Goal: Task Accomplishment & Management: Use online tool/utility

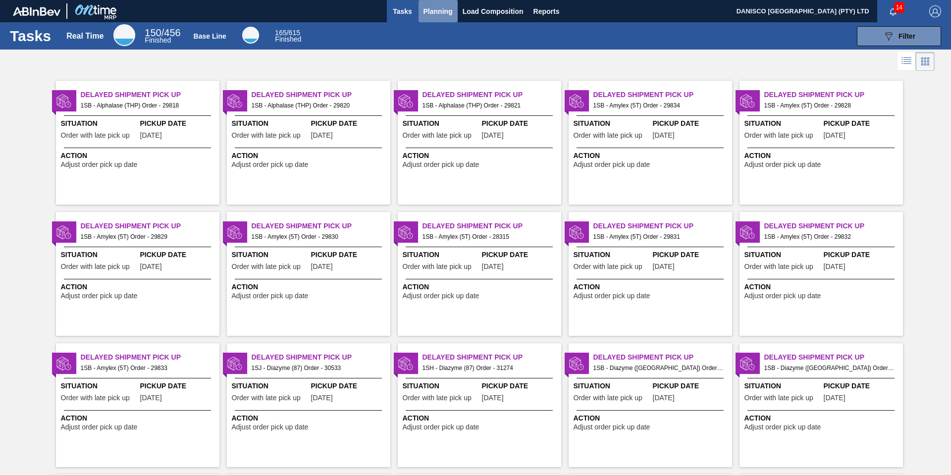
click at [437, 11] on span "Planning" at bounding box center [437, 11] width 29 height 12
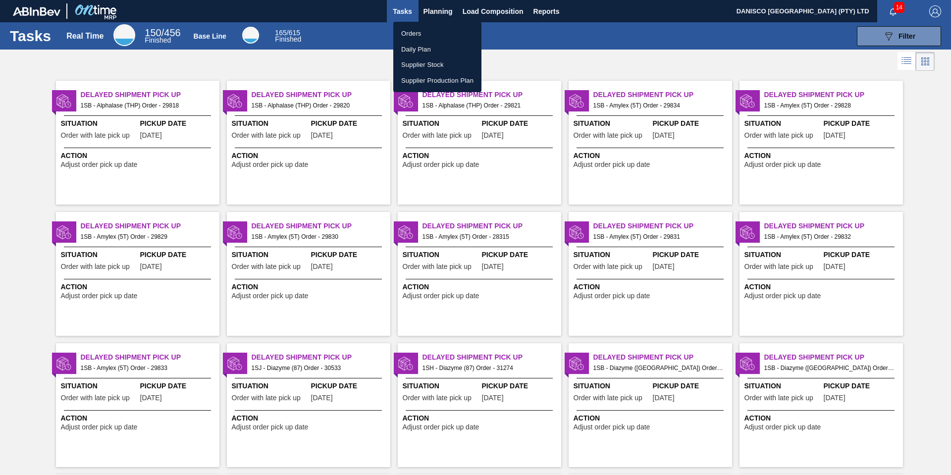
click at [404, 33] on li "Orders" at bounding box center [437, 34] width 88 height 16
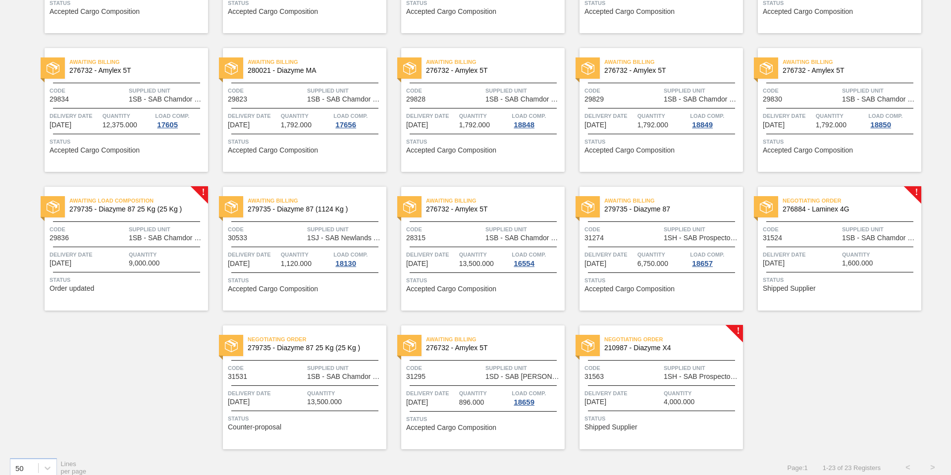
scroll to position [328, 0]
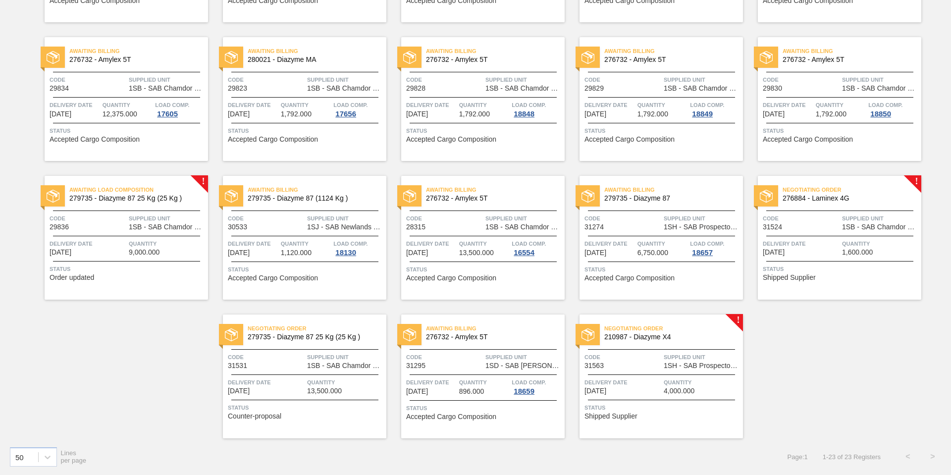
click at [121, 221] on span "Code" at bounding box center [88, 218] width 77 height 10
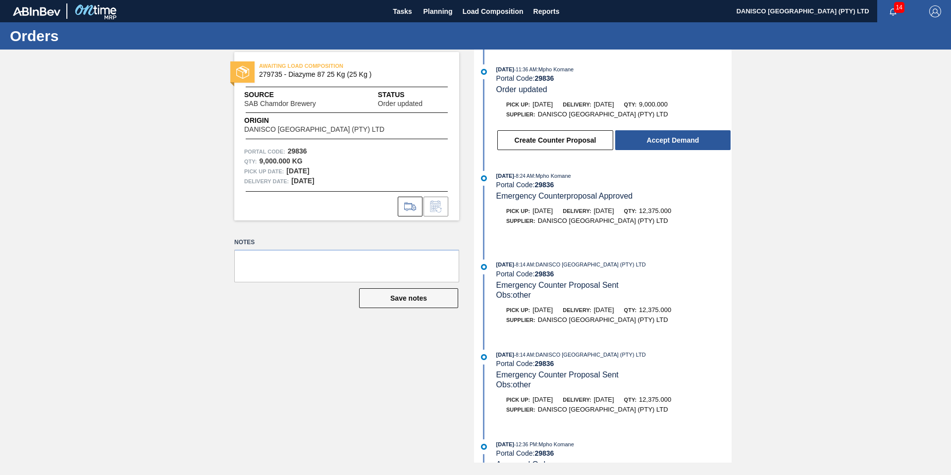
click at [309, 328] on div "AWAITING LOAD COMPOSITION 279735 - Diazyme 87 25 Kg (25 Kg ) Source SAB Chamdor…" at bounding box center [339, 256] width 240 height 413
click at [649, 135] on button "Accept Demand" at bounding box center [672, 140] width 115 height 20
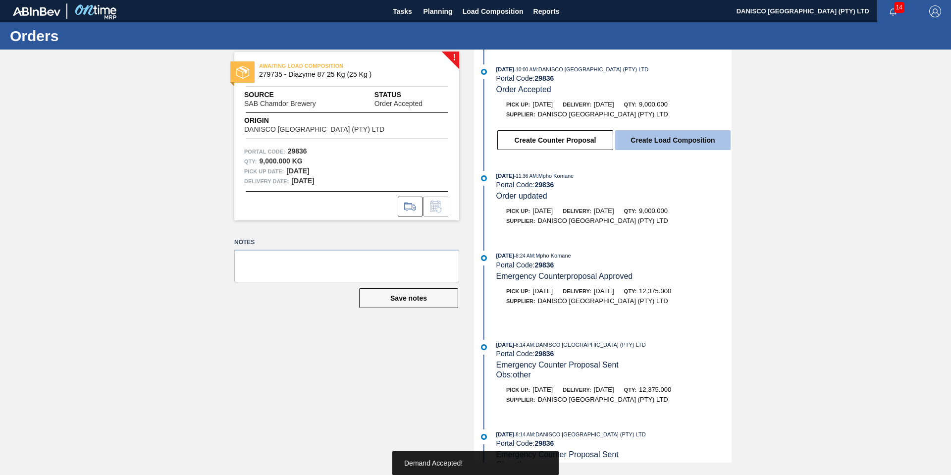
click at [656, 140] on button "Create Load Composition" at bounding box center [672, 140] width 115 height 20
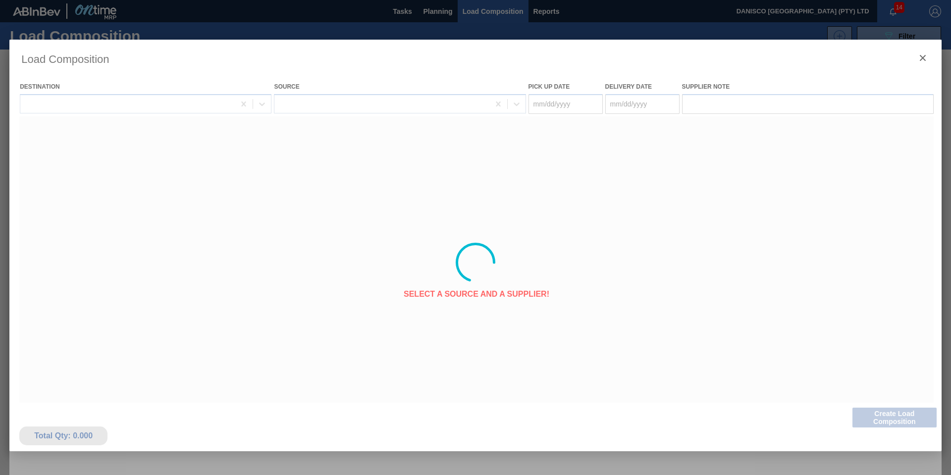
type Date "[DATE]"
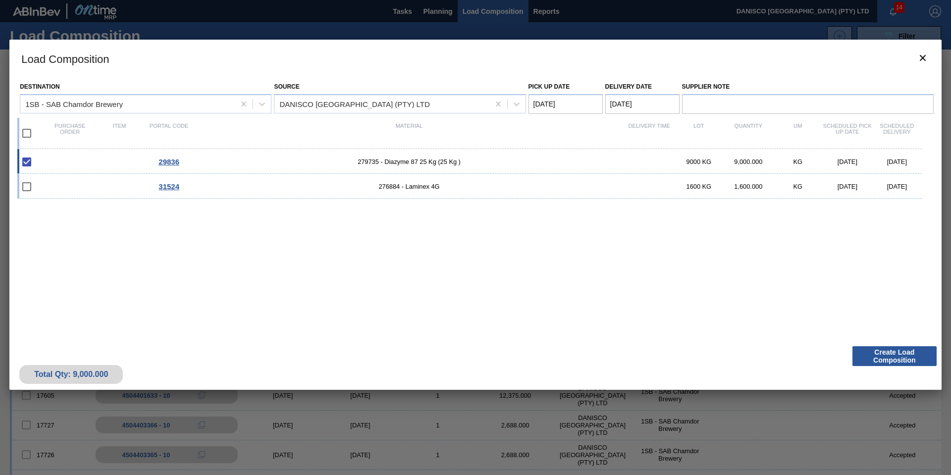
click at [656, 103] on Date "[DATE]" at bounding box center [642, 104] width 74 height 20
click at [712, 127] on button "Next Month" at bounding box center [715, 127] width 7 height 7
click at [671, 190] on div "17" at bounding box center [664, 191] width 13 height 13
type Date "[DATE]"
click at [581, 101] on Date "[DATE]" at bounding box center [565, 104] width 74 height 20
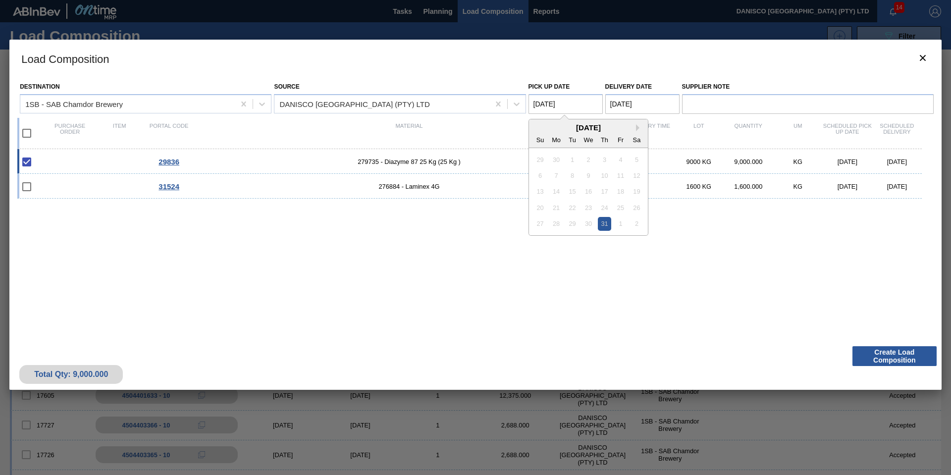
click at [635, 125] on div "[DATE]" at bounding box center [588, 127] width 119 height 8
click at [635, 126] on div "[DATE]" at bounding box center [588, 127] width 119 height 8
click at [637, 126] on button "Next Month" at bounding box center [639, 127] width 7 height 7
click at [639, 127] on button "Next Month" at bounding box center [639, 127] width 7 height 7
click at [578, 191] on div "16" at bounding box center [571, 191] width 13 height 13
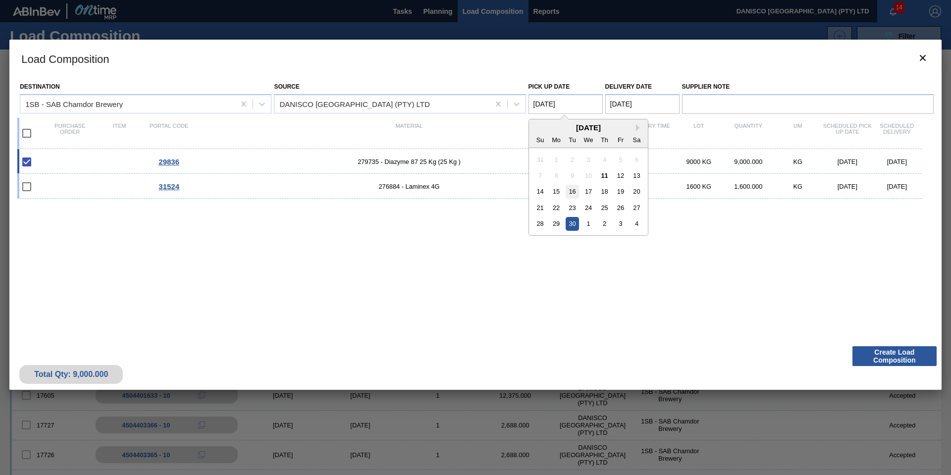
type Date "[DATE]"
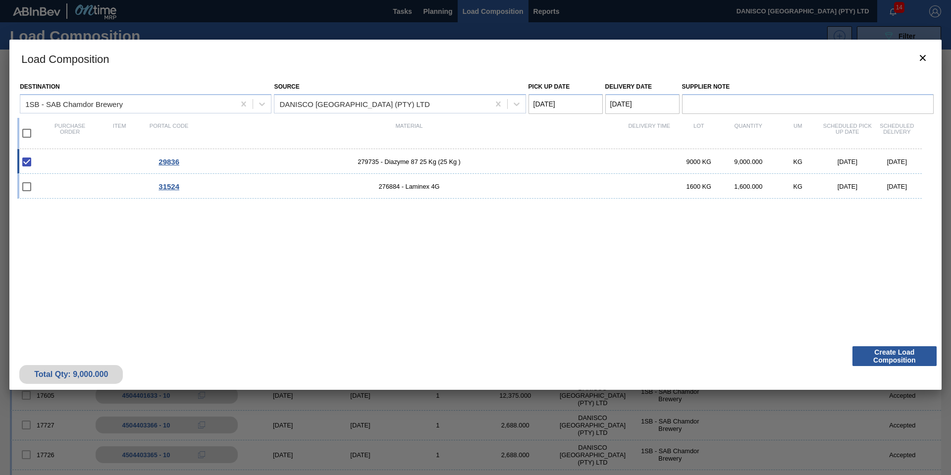
drag, startPoint x: 562, startPoint y: 243, endPoint x: 558, endPoint y: 235, distance: 8.4
click at [561, 241] on div "29836 279735 - Diazyme 87 25 Kg (25 Kg ) 9000 KG 9,000.000 KG [DATE] [DATE] 315…" at bounding box center [473, 239] width 912 height 180
click at [887, 354] on button "Create Load Composition" at bounding box center [894, 356] width 84 height 20
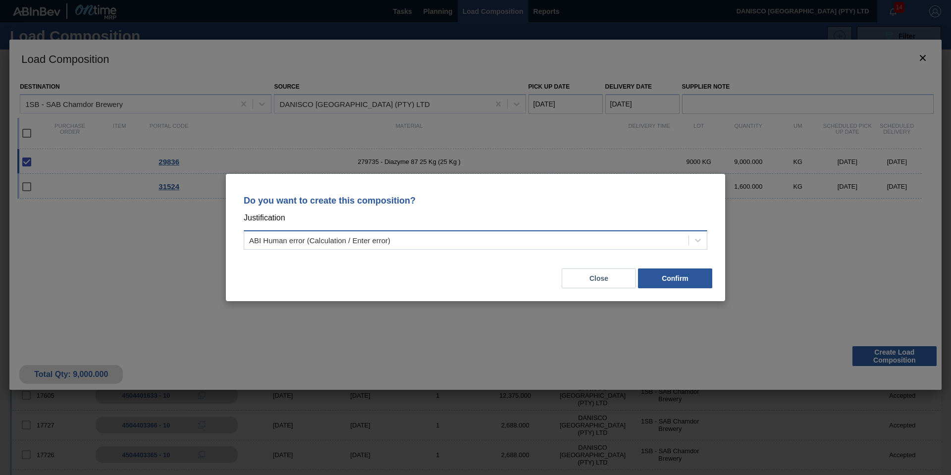
click at [281, 242] on div "ABI Human error (Calculation / Enter error)" at bounding box center [319, 240] width 141 height 8
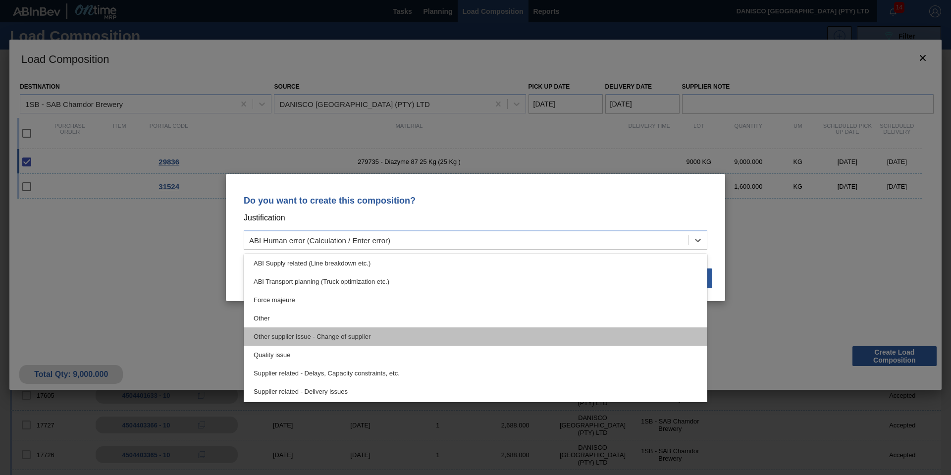
scroll to position [149, 0]
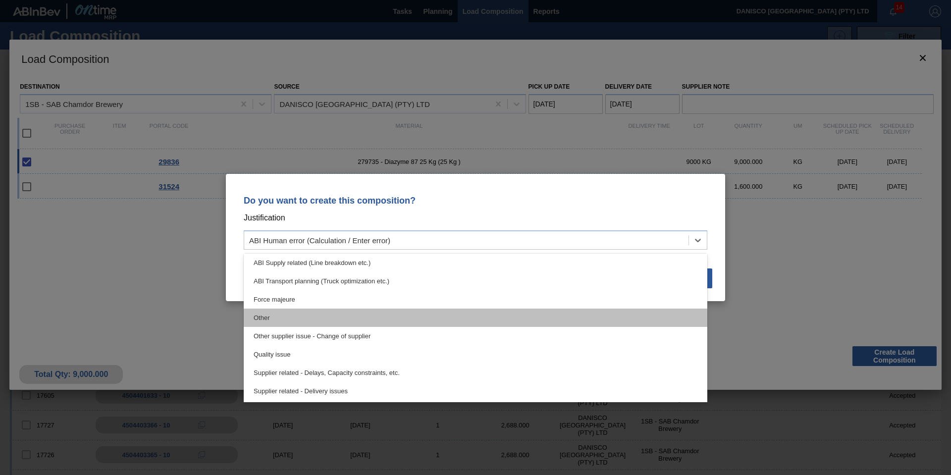
click at [301, 320] on div "Other" at bounding box center [475, 317] width 463 height 18
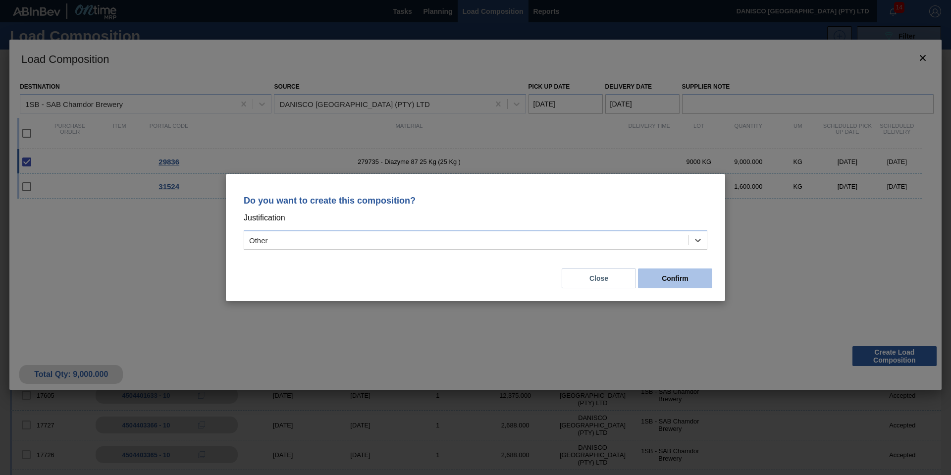
click at [664, 275] on button "Confirm" at bounding box center [675, 278] width 74 height 20
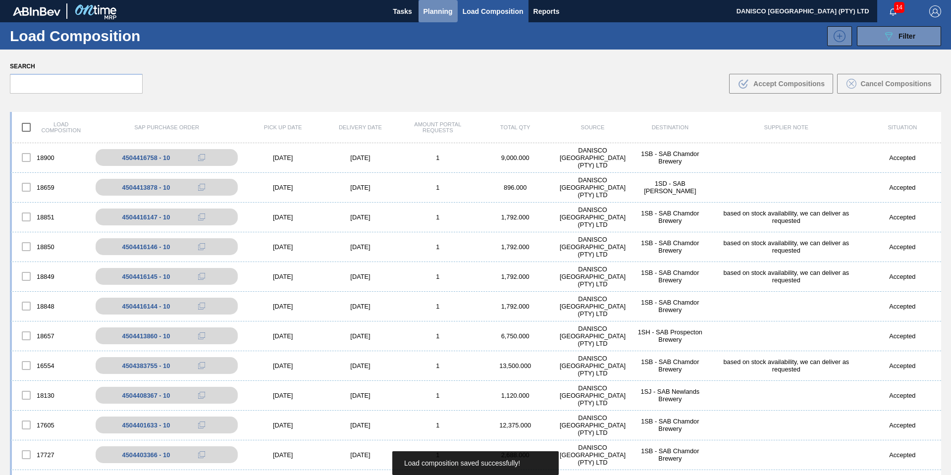
click at [438, 12] on span "Planning" at bounding box center [437, 11] width 29 height 12
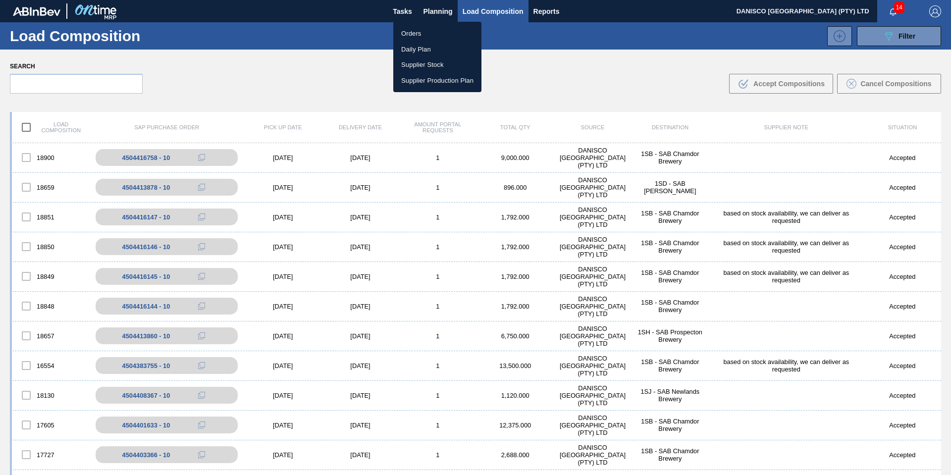
click at [421, 30] on li "Orders" at bounding box center [437, 34] width 88 height 16
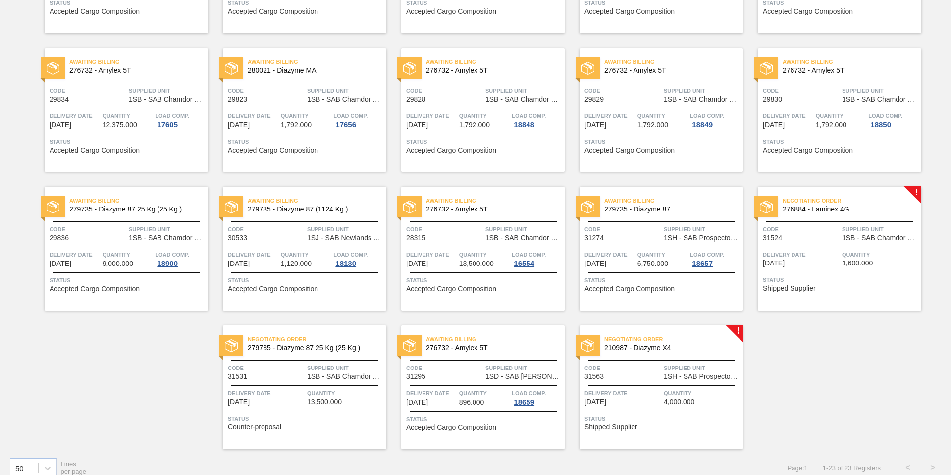
scroll to position [328, 0]
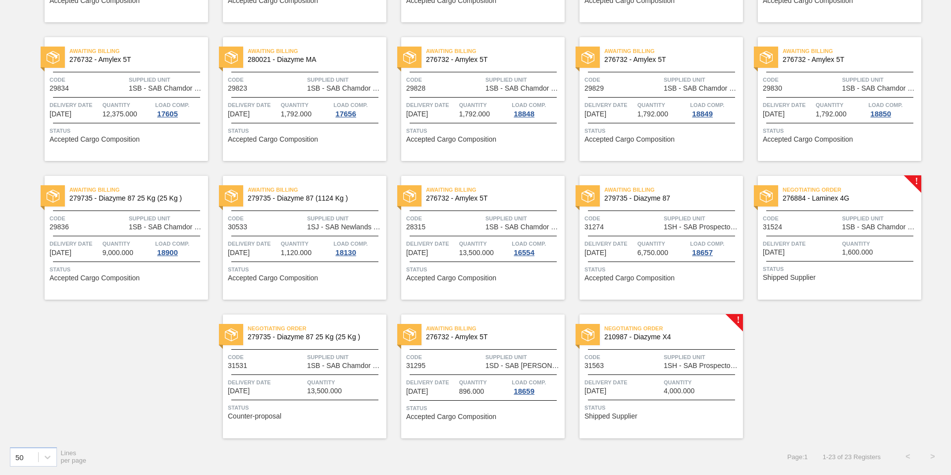
click at [105, 235] on div "Awaiting Billing 279735 - Diazyme 87 25 Kg (25 Kg ) Code 29836 Supplied Unit 1S…" at bounding box center [126, 238] width 163 height 124
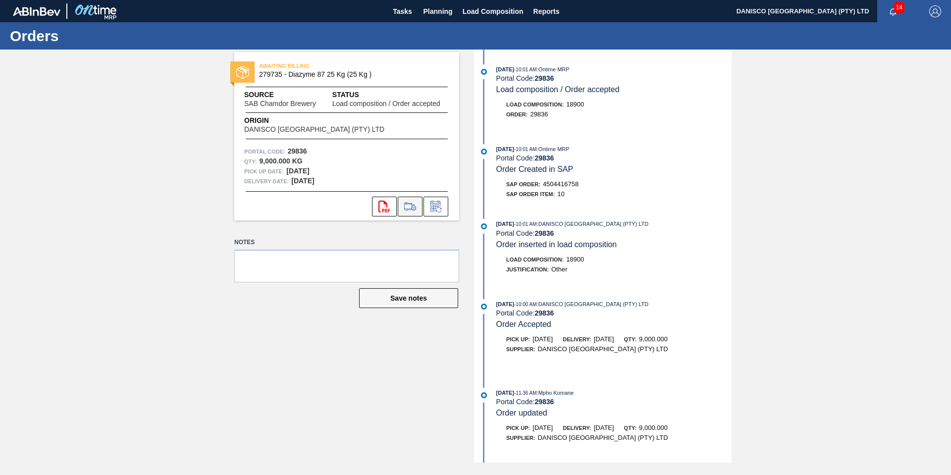
click at [410, 209] on icon at bounding box center [410, 207] width 16 height 12
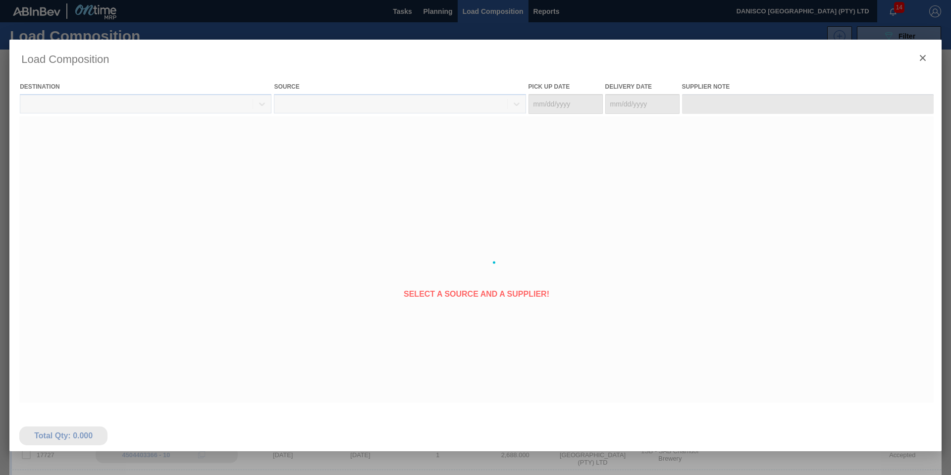
type Date "[DATE]"
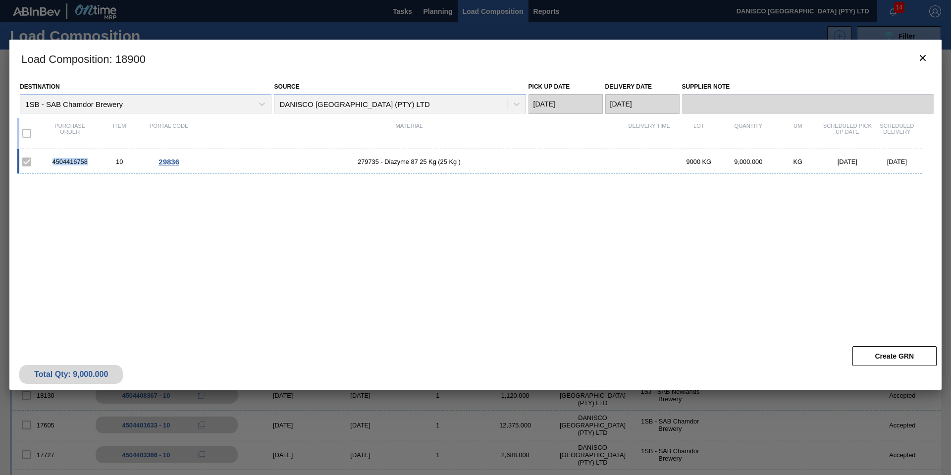
drag, startPoint x: 94, startPoint y: 160, endPoint x: 63, endPoint y: 162, distance: 30.8
click at [43, 162] on div "4504416758 10 29836 279735 - Diazyme 87 25 Kg (25 Kg ) 9000 KG 9,000.000 KG [DA…" at bounding box center [469, 161] width 904 height 25
copy div "4504416758"
